Goal: Information Seeking & Learning: Learn about a topic

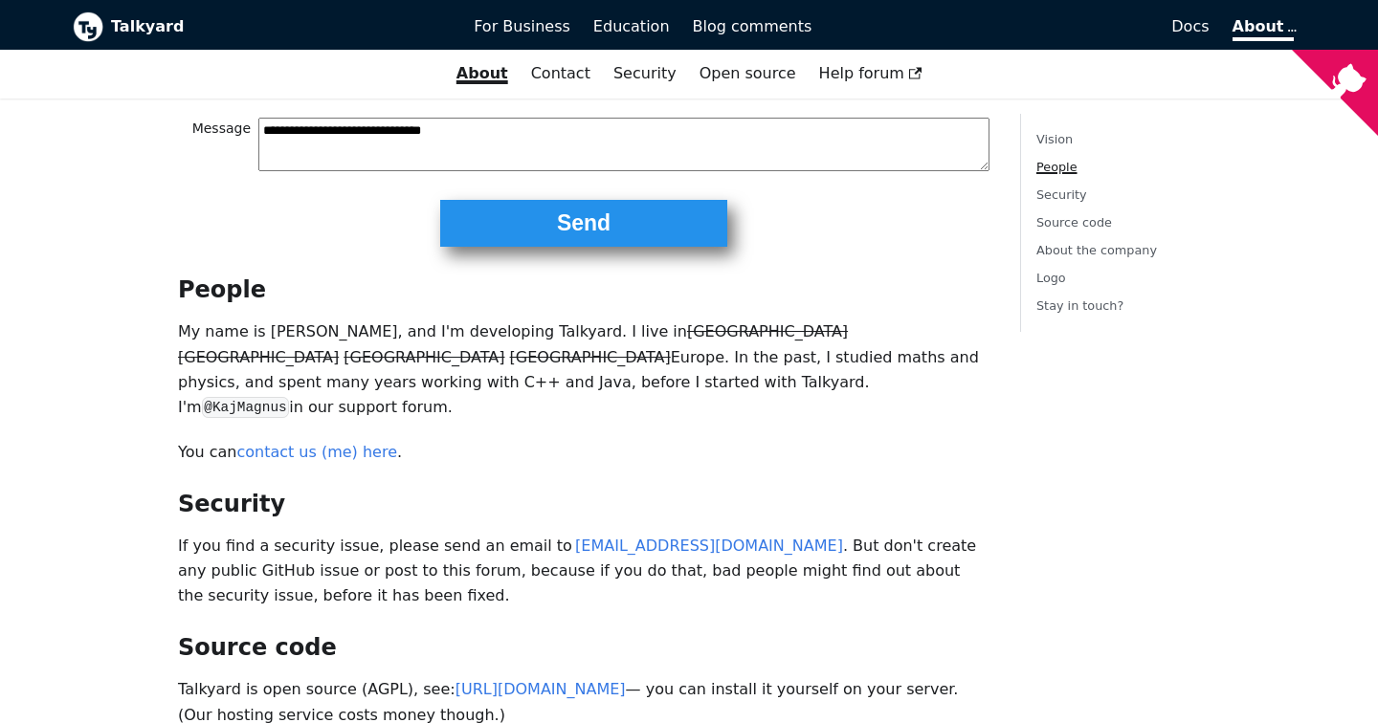
scroll to position [567, 0]
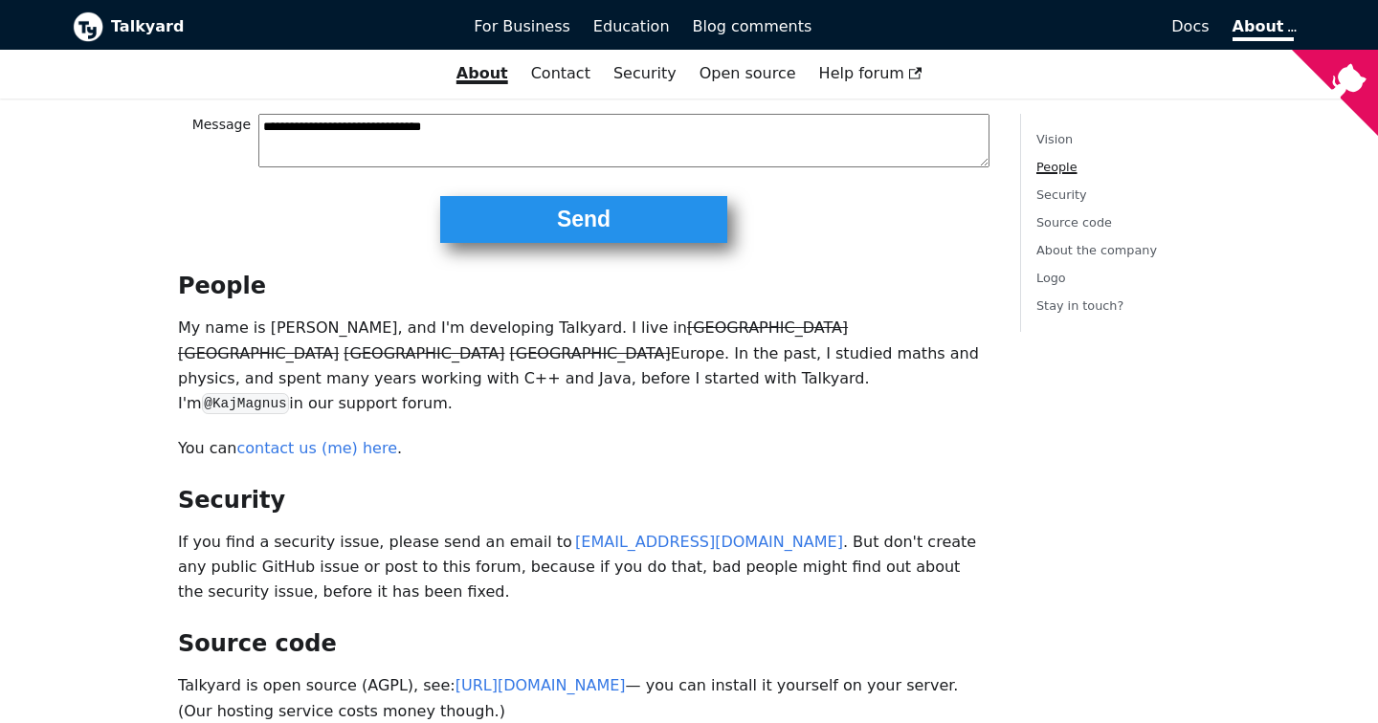
click at [479, 414] on div "**********" at bounding box center [584, 515] width 842 height 1906
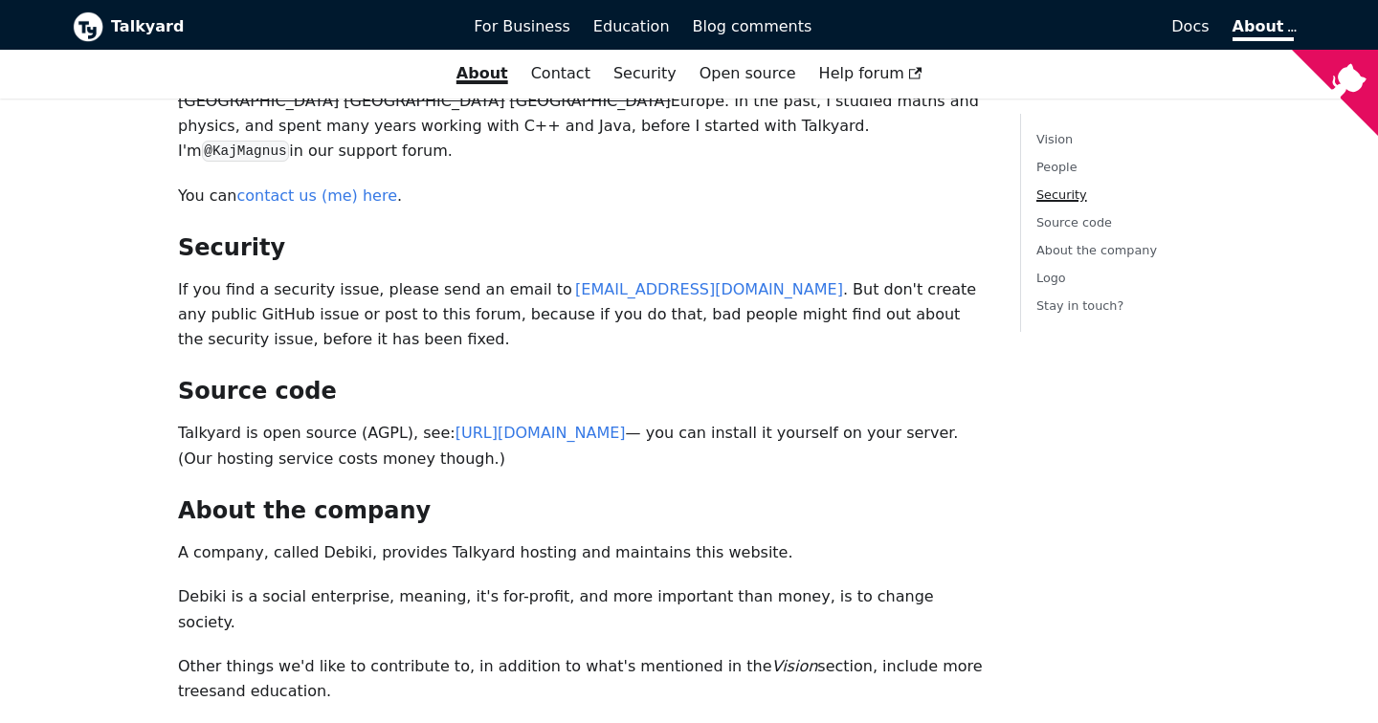
scroll to position [836, 0]
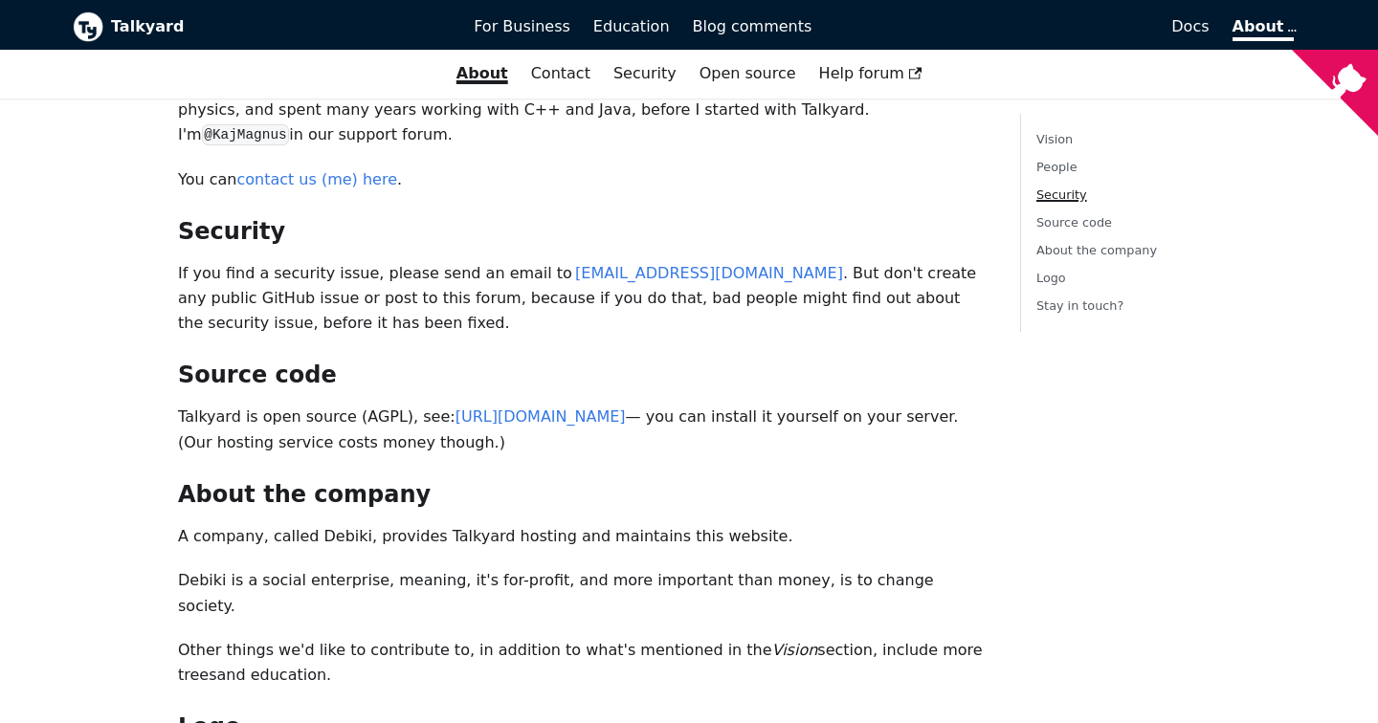
click at [333, 524] on p "A company, called Debiki, provides Talkyard hosting and maintains this website." at bounding box center [584, 536] width 812 height 25
copy p "Debiki"
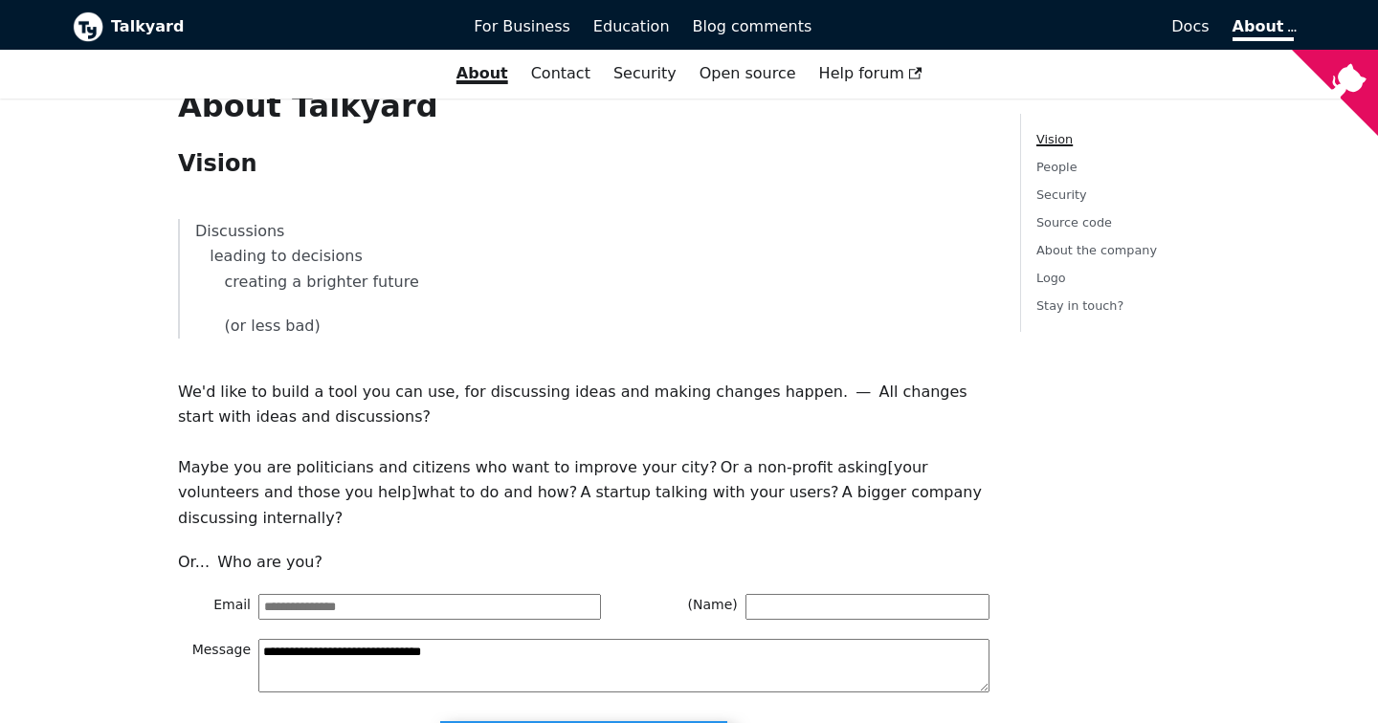
scroll to position [0, 0]
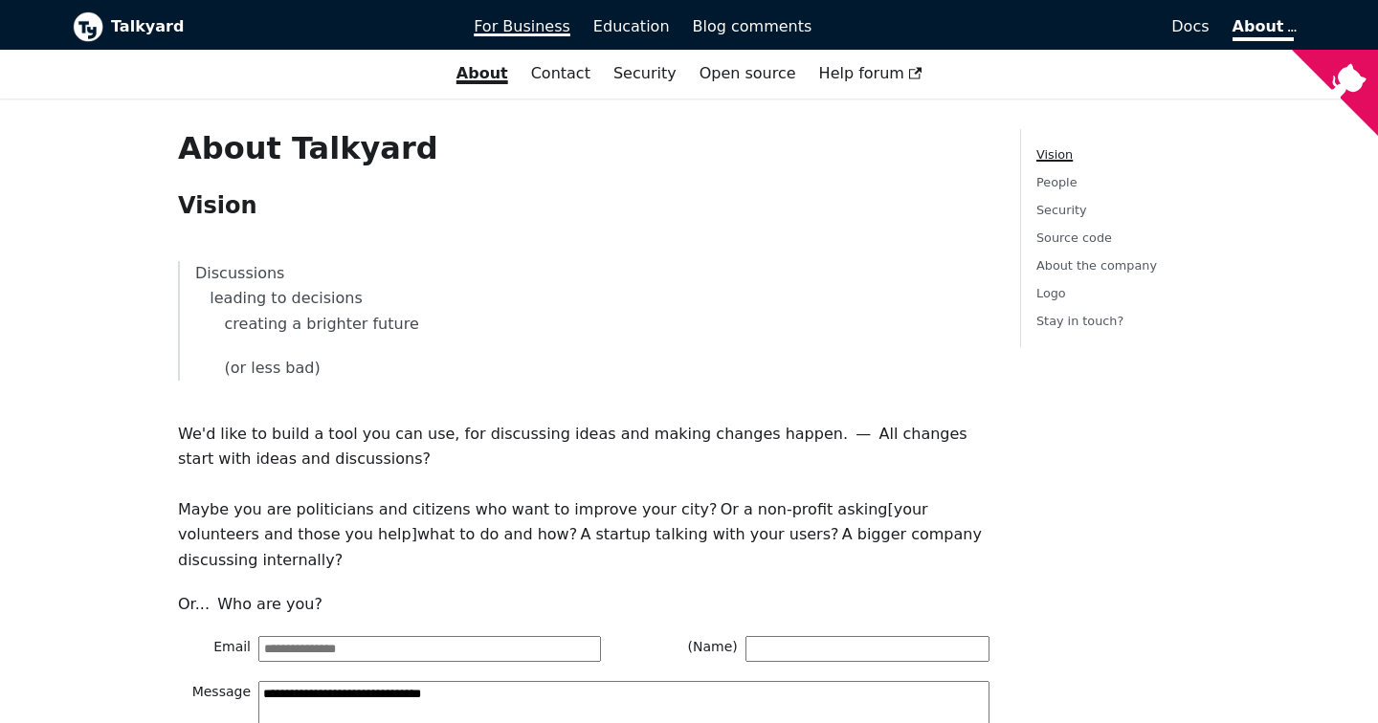
click at [537, 24] on span "For Business" at bounding box center [522, 26] width 97 height 18
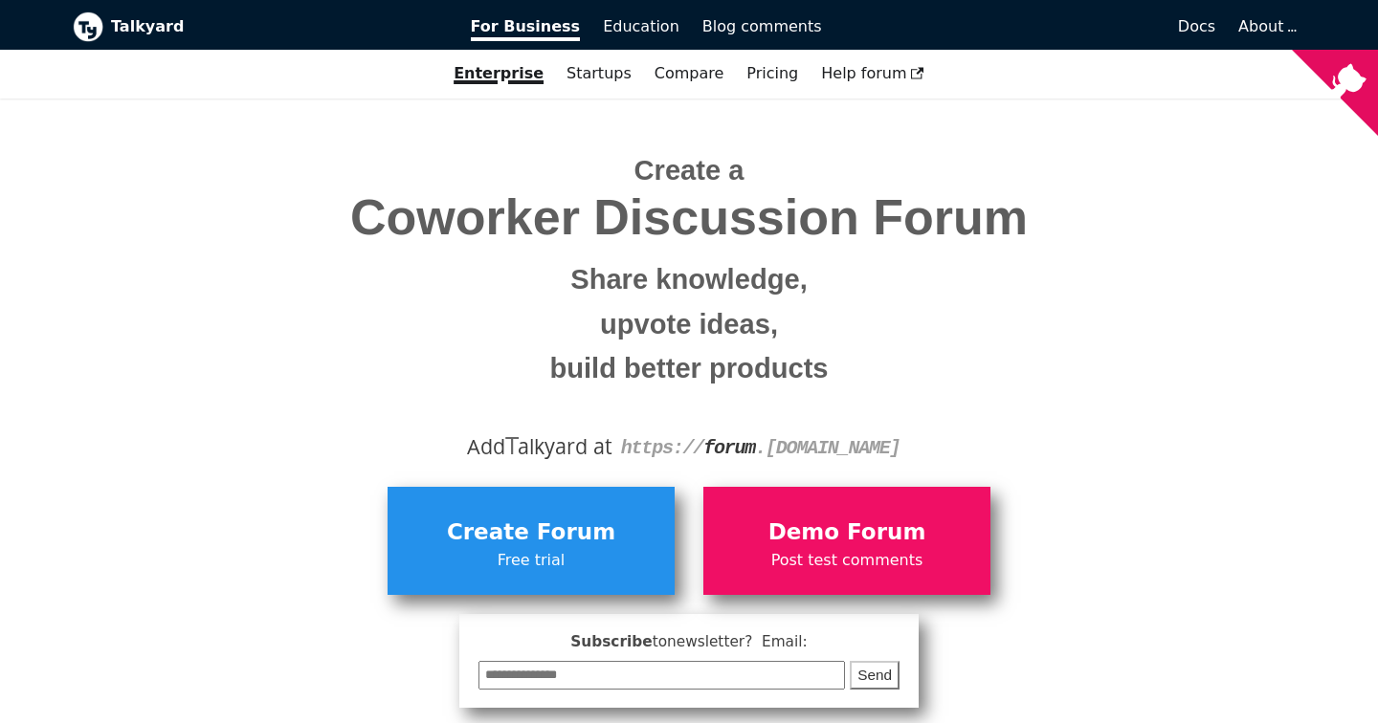
scroll to position [7, 0]
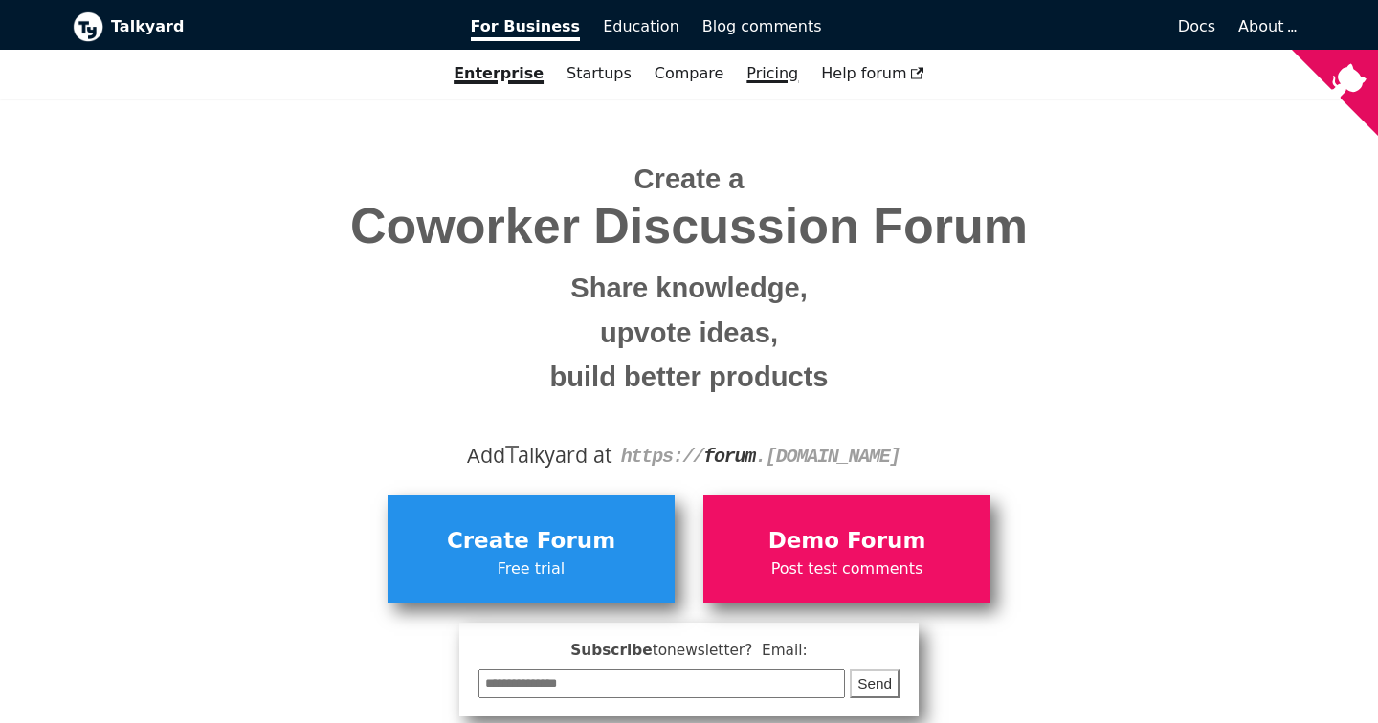
click at [768, 75] on link "Pricing" at bounding box center [772, 73] width 75 height 33
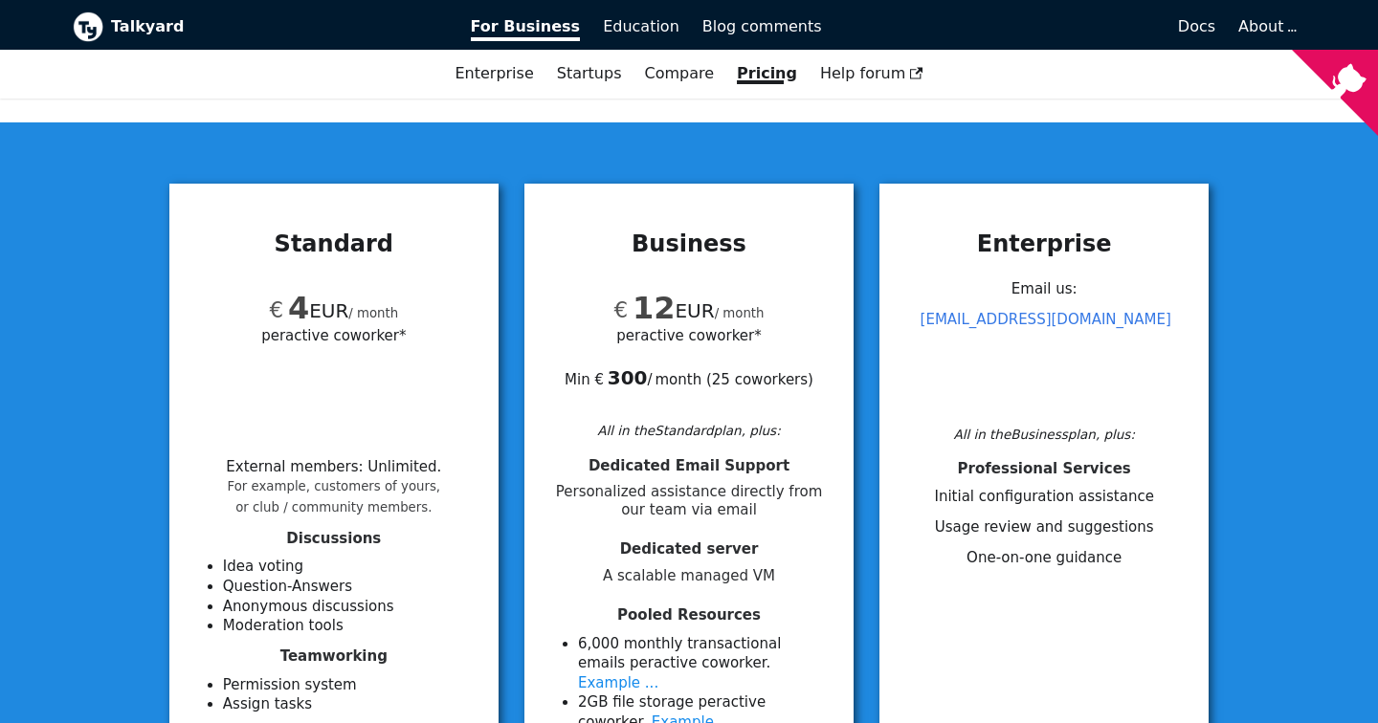
scroll to position [132, 0]
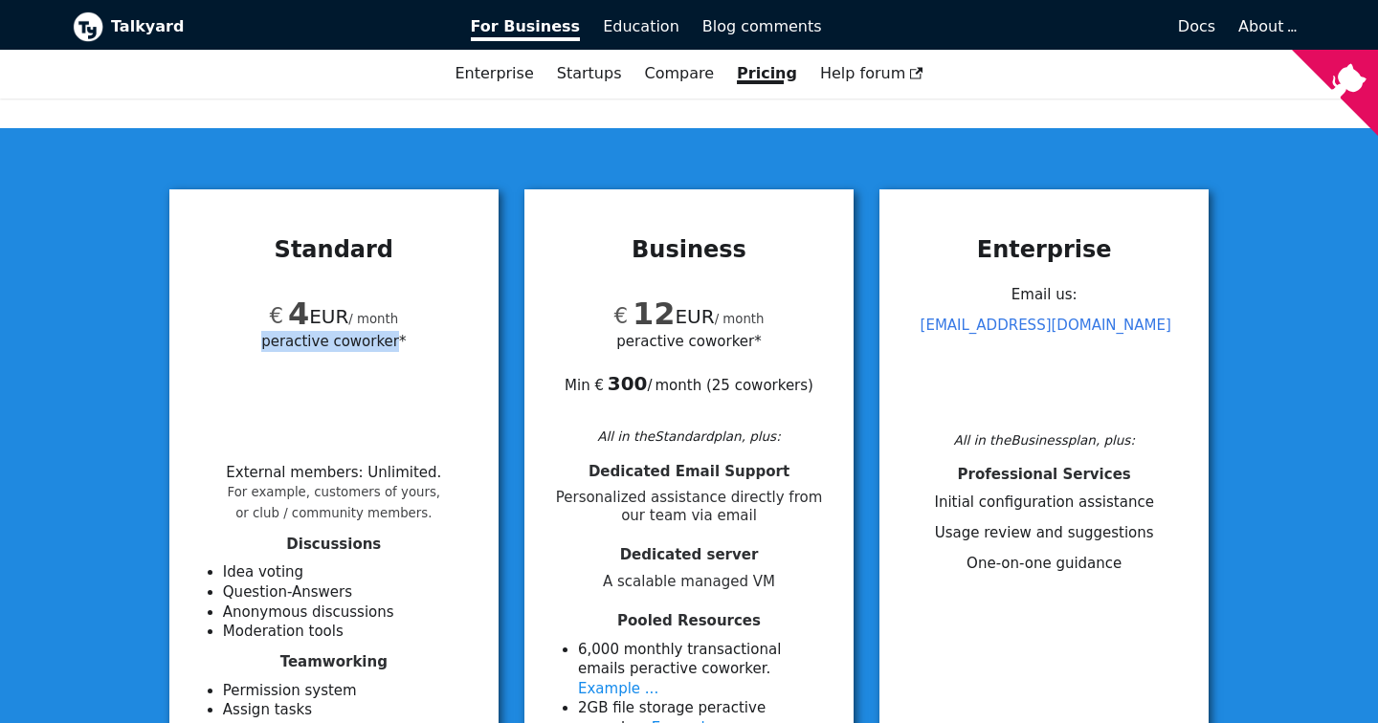
drag, startPoint x: 396, startPoint y: 345, endPoint x: 269, endPoint y: 347, distance: 127.3
click at [269, 347] on span "per active coworker*" at bounding box center [333, 341] width 145 height 22
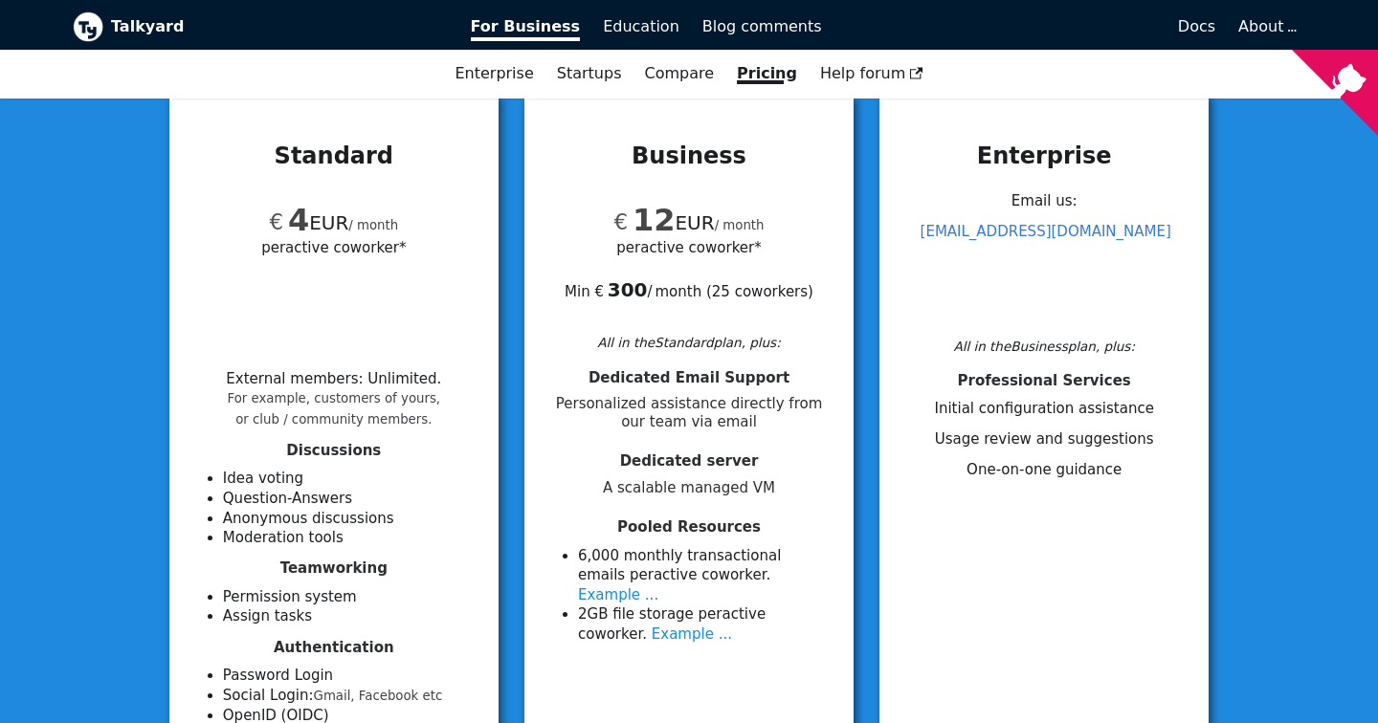
scroll to position [224, 0]
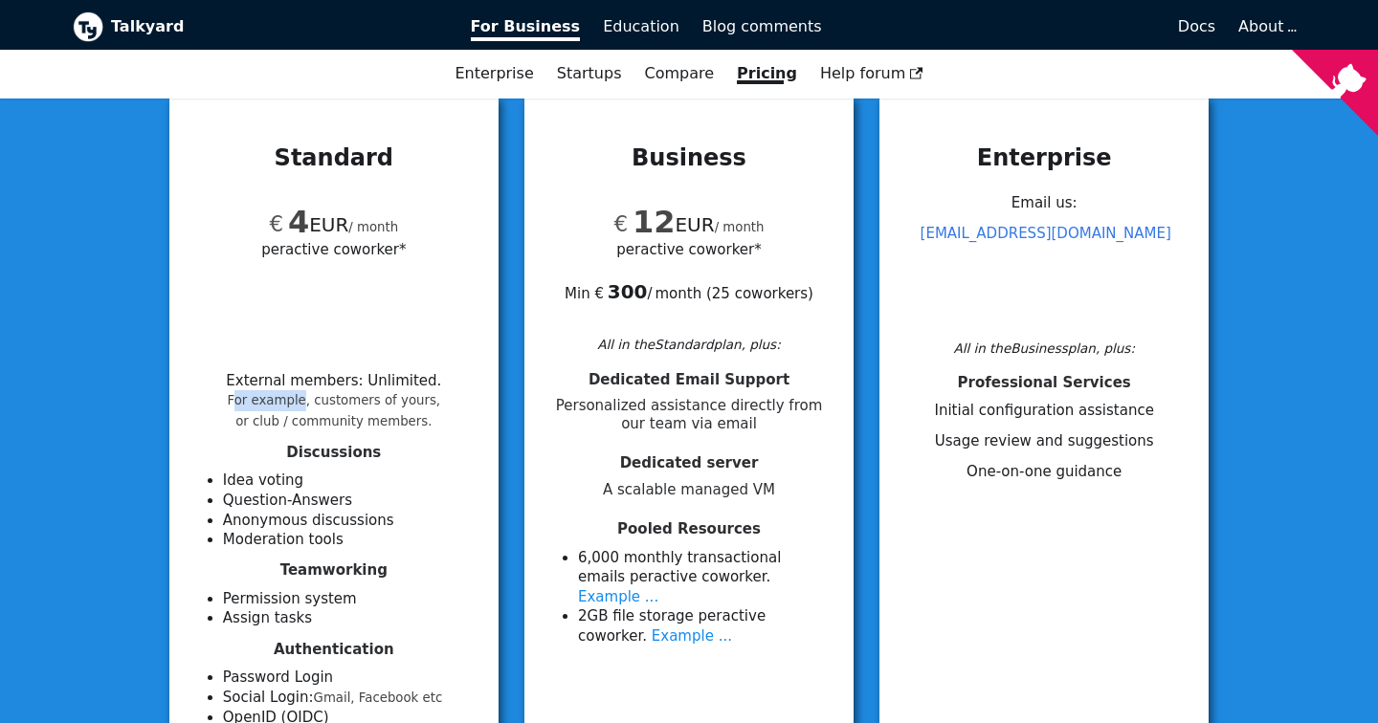
drag, startPoint x: 246, startPoint y: 404, endPoint x: 308, endPoint y: 404, distance: 62.2
click at [308, 404] on small "For example, customers of yours, or club / community members." at bounding box center [334, 410] width 213 height 35
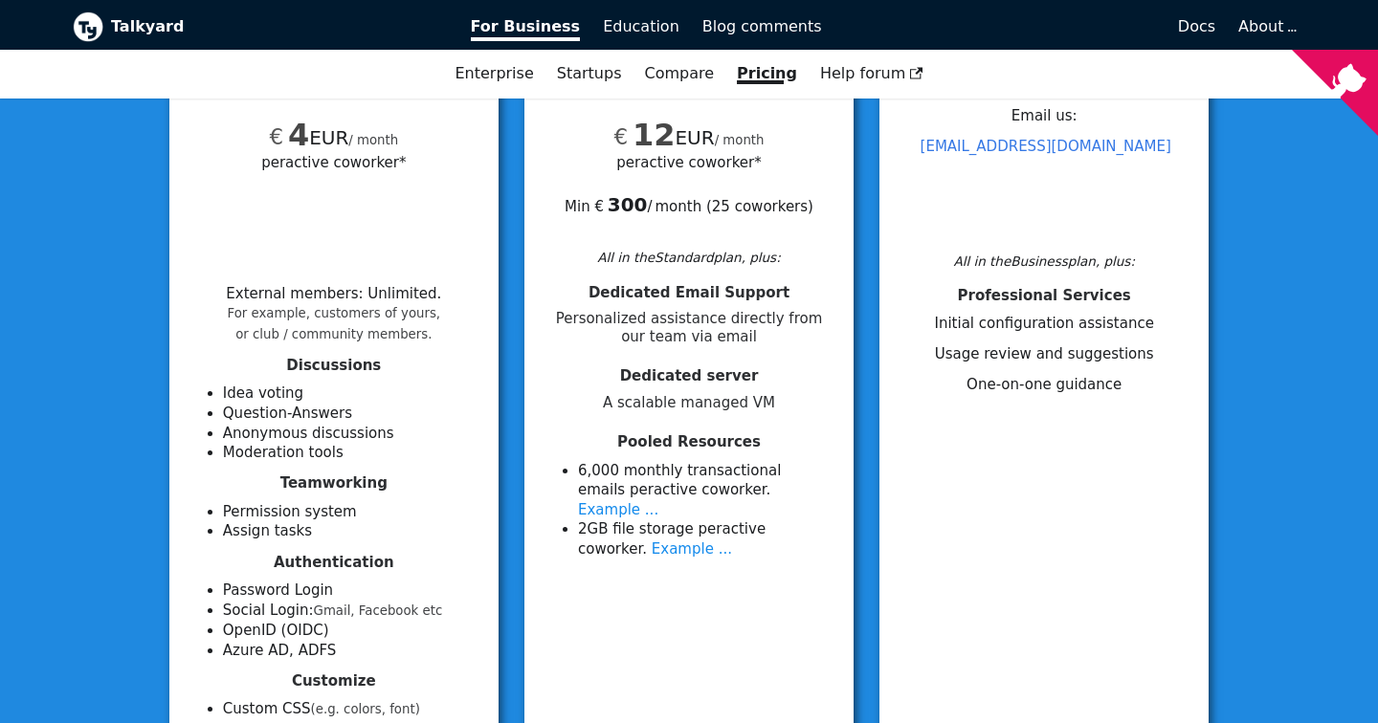
scroll to position [0, 0]
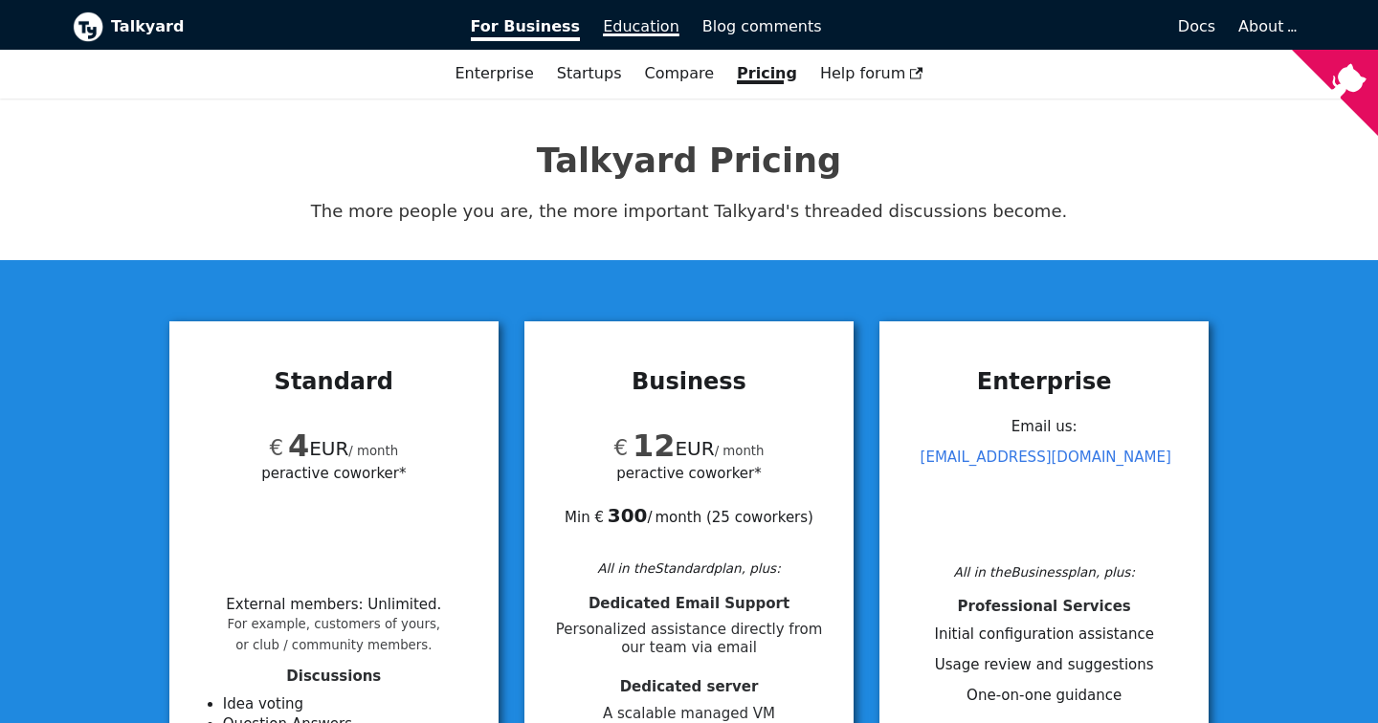
click at [627, 36] on link "Education" at bounding box center [641, 27] width 100 height 33
